Goal: Transaction & Acquisition: Book appointment/travel/reservation

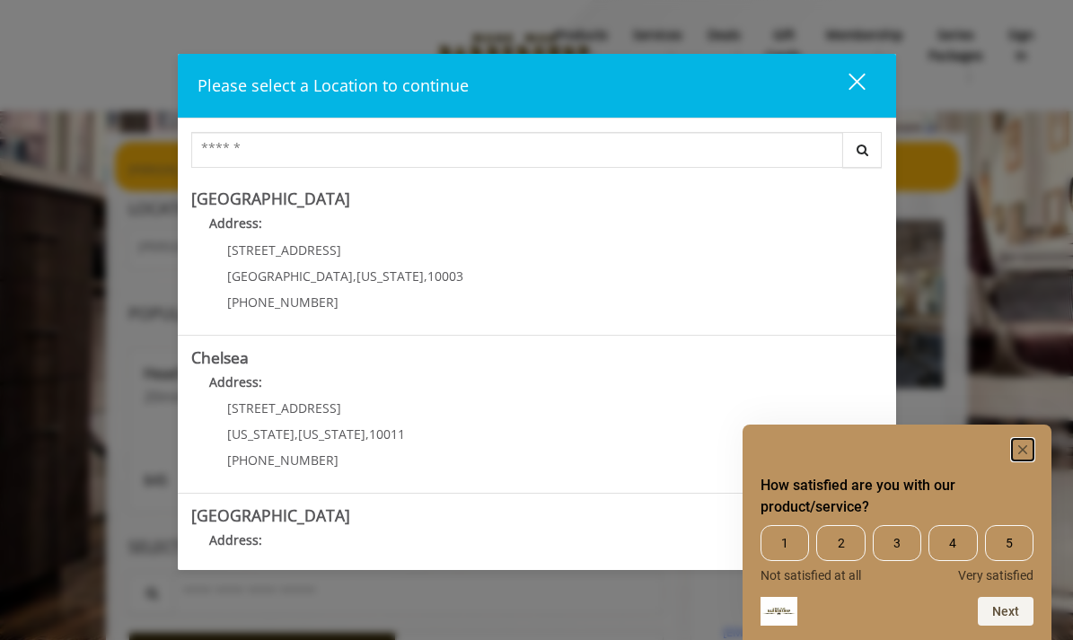
click at [1027, 448] on rect "Hide survey" at bounding box center [1023, 450] width 22 height 22
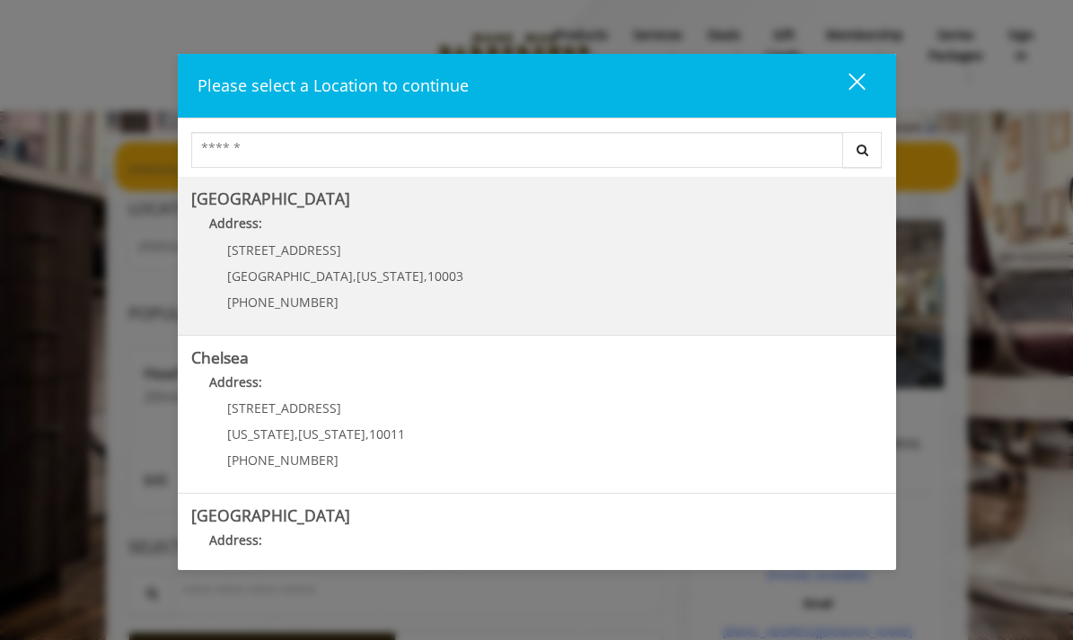
click at [411, 242] on Village "Address:" at bounding box center [536, 228] width 691 height 29
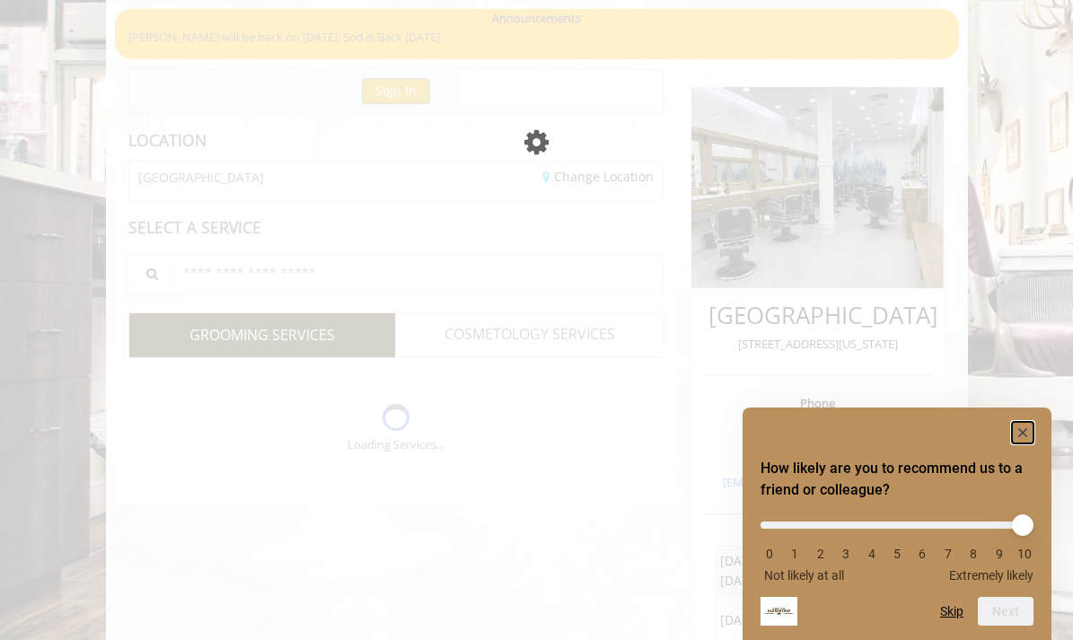
click at [1022, 428] on rect "Hide survey" at bounding box center [1023, 433] width 22 height 22
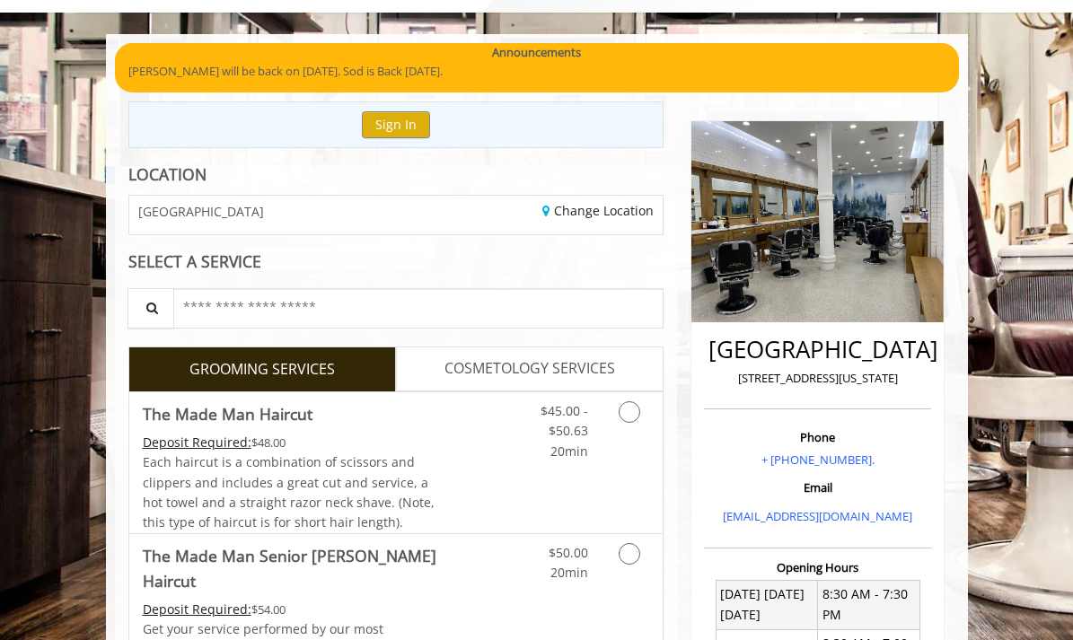
scroll to position [103, 0]
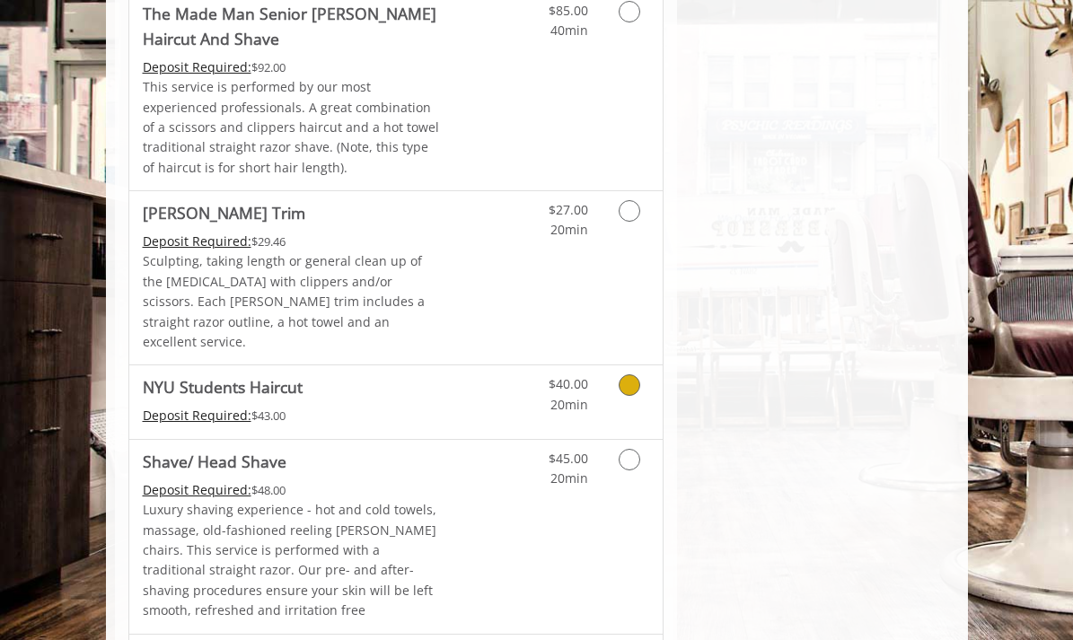
click at [438, 406] on div "Deposit Required: $43.00" at bounding box center [292, 416] width 298 height 20
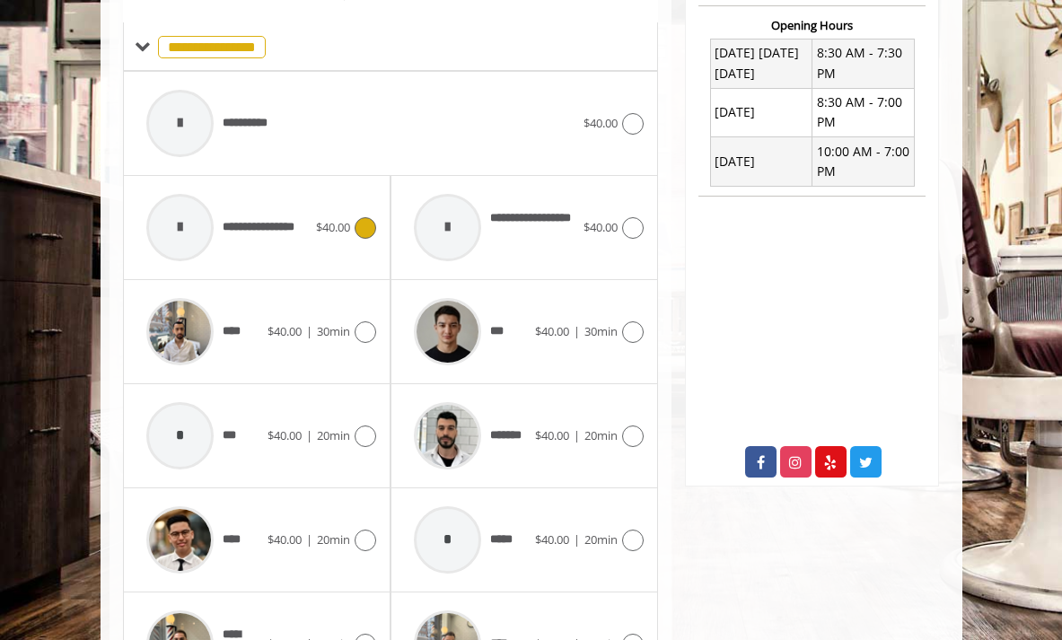
scroll to position [759, 0]
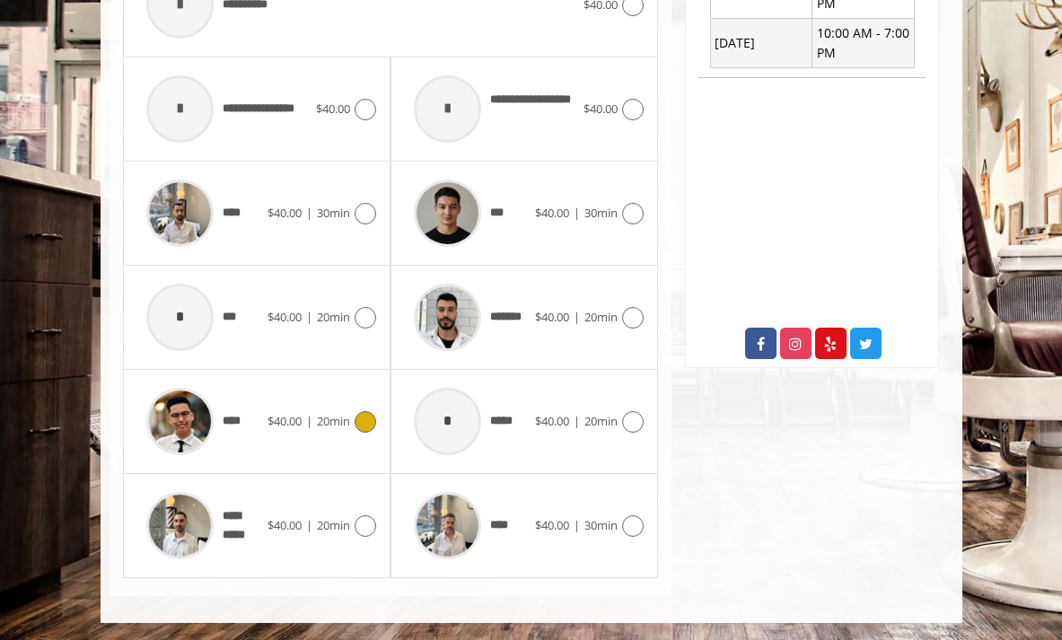
click at [330, 425] on span "20min" at bounding box center [333, 421] width 33 height 16
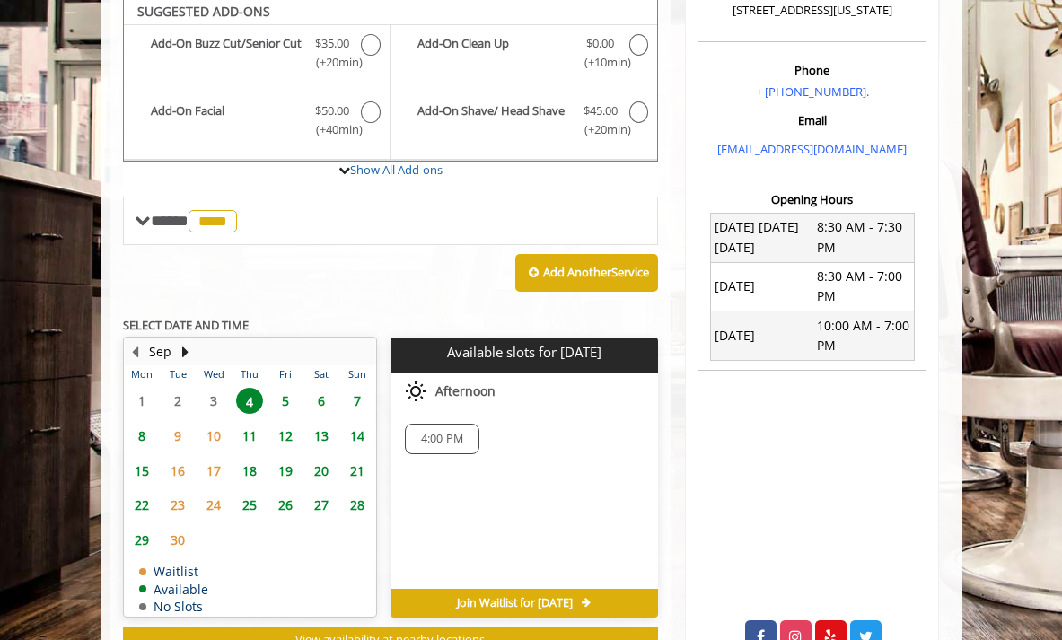
scroll to position [462, 0]
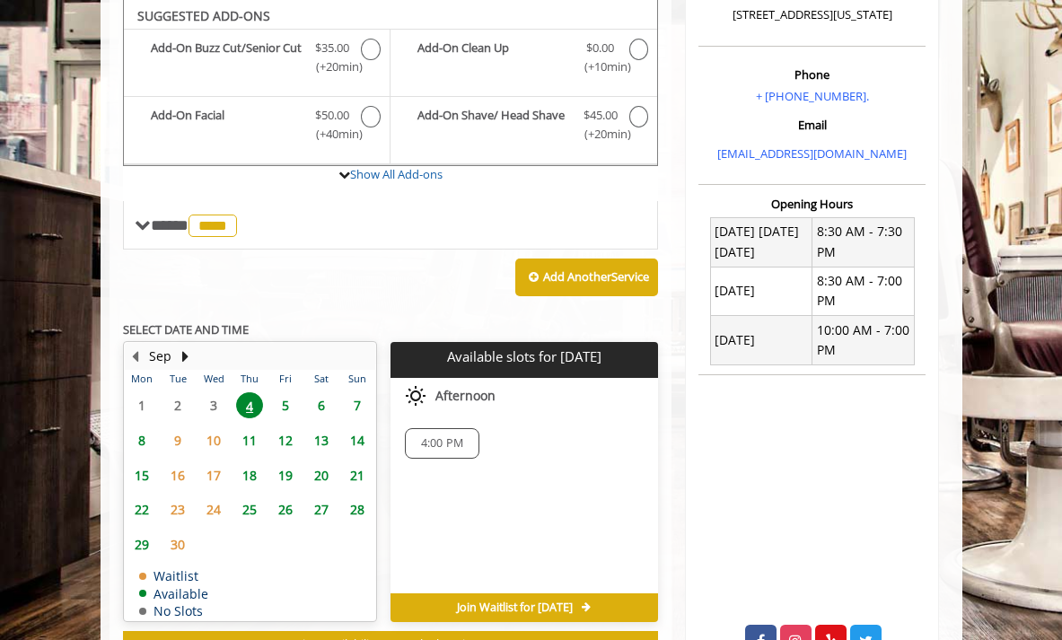
click at [282, 398] on span "5" at bounding box center [285, 405] width 27 height 26
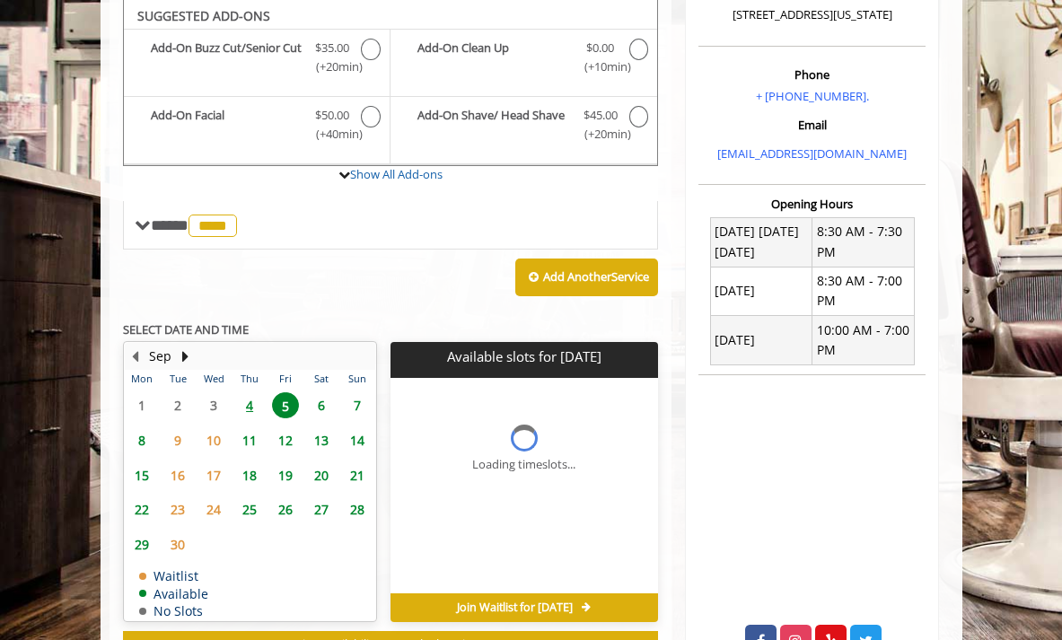
scroll to position [532, 0]
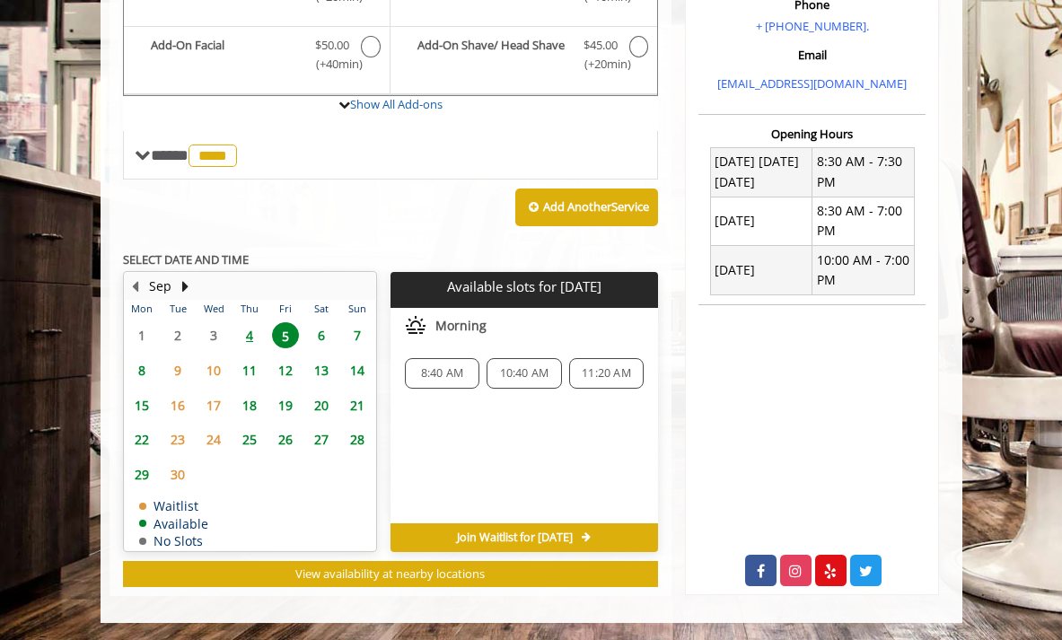
click at [322, 338] on span "6" at bounding box center [321, 335] width 27 height 26
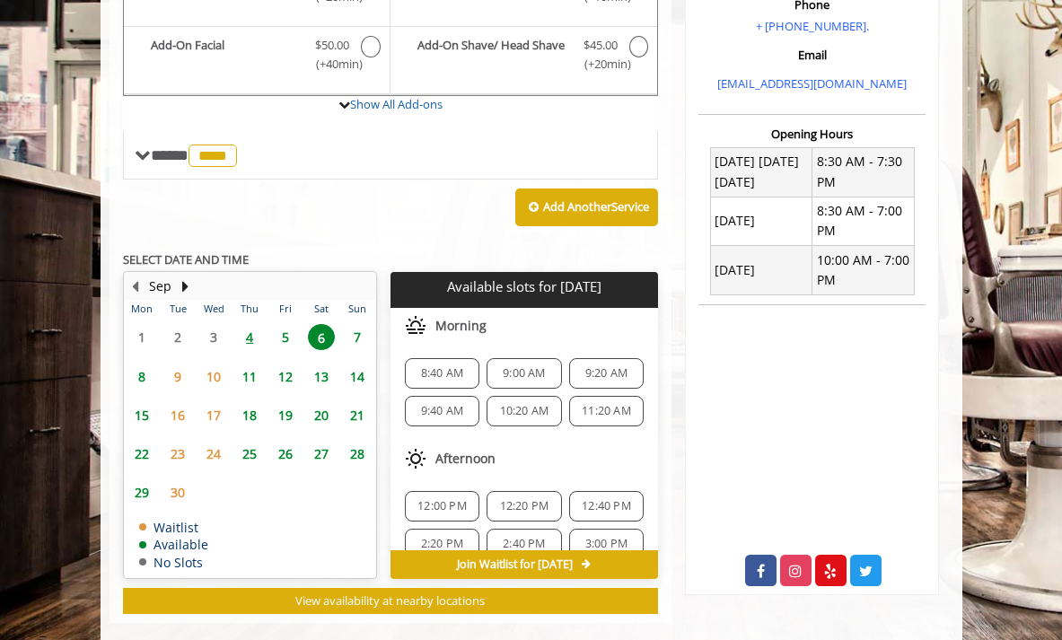
scroll to position [559, 0]
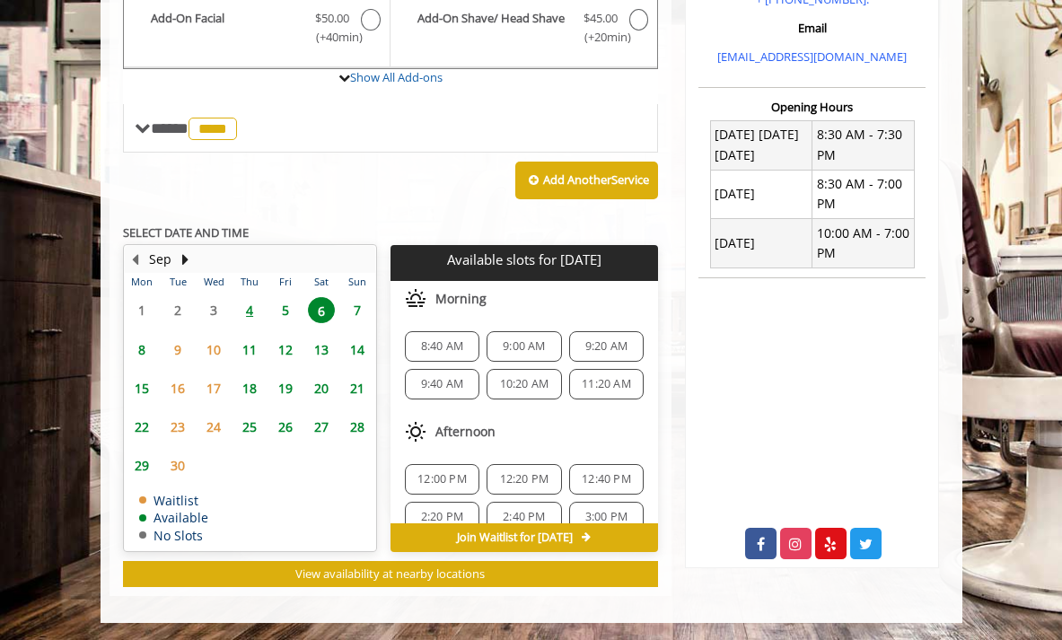
click at [291, 313] on span "5" at bounding box center [285, 310] width 27 height 26
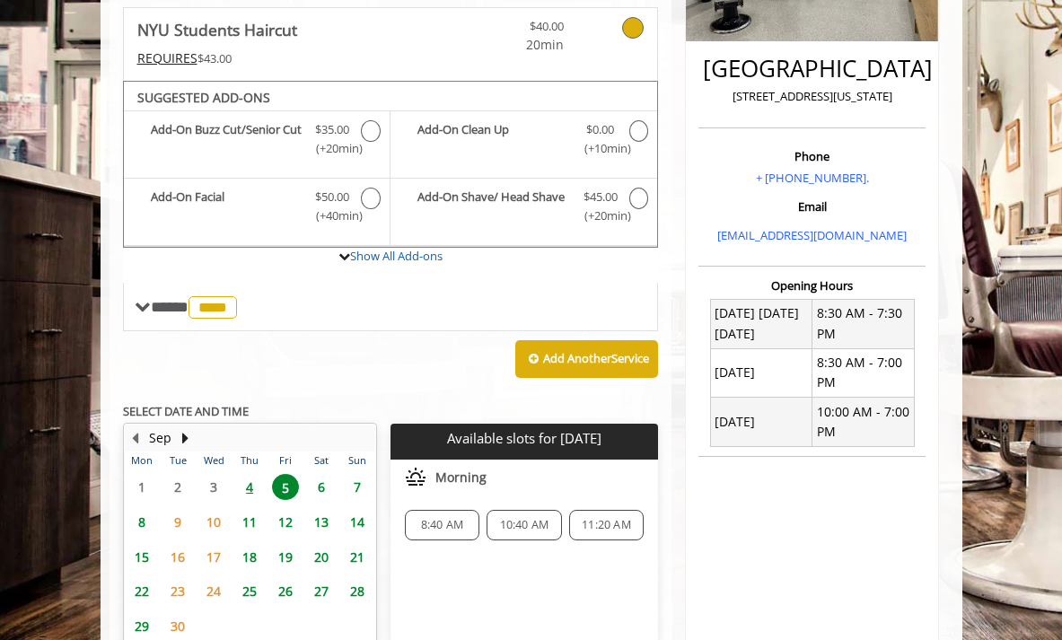
scroll to position [470, 0]
